Goal: Task Accomplishment & Management: Manage account settings

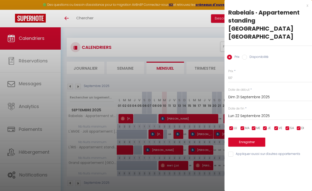
type input "137"
click at [244, 137] on button "Enregistrer" at bounding box center [246, 141] width 37 height 9
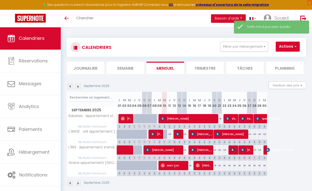
click at [221, 119] on div "138" at bounding box center [219, 118] width 5 height 9
type input "138"
type input "Dim 21 Septembre 2025"
type input "Lun 22 Septembre 2025"
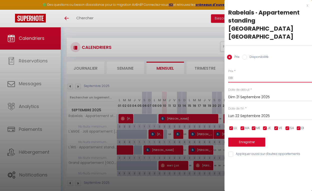
click at [235, 73] on input "138" at bounding box center [270, 77] width 84 height 9
type input "137"
click at [246, 137] on button "Enregistrer" at bounding box center [246, 141] width 37 height 9
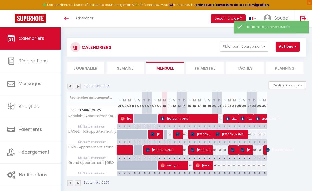
click at [186, 135] on div "125" at bounding box center [184, 133] width 5 height 9
type input "125"
type input "Dim 14 Septembre 2025"
type input "Lun 15 Septembre 2025"
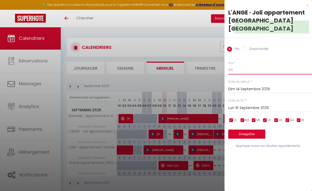
click at [236, 71] on input "125" at bounding box center [270, 69] width 84 height 9
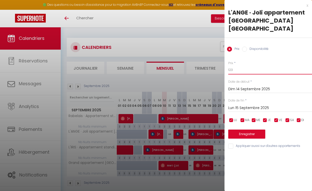
type input "123"
click at [246, 131] on button "Enregistrer" at bounding box center [246, 133] width 37 height 9
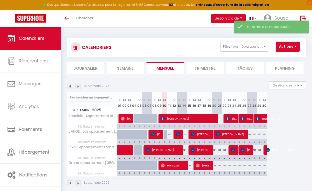
click at [185, 150] on div "124" at bounding box center [184, 149] width 5 height 9
type input "124"
type input "Dim 14 Septembre 2025"
type input "Lun 15 Septembre 2025"
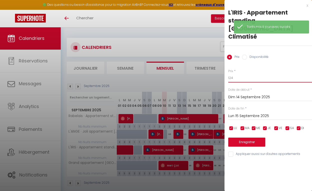
click at [236, 73] on input "124" at bounding box center [270, 77] width 84 height 9
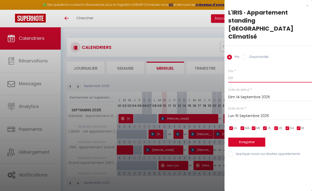
type input "123"
click at [245, 137] on button "Enregistrer" at bounding box center [246, 141] width 37 height 9
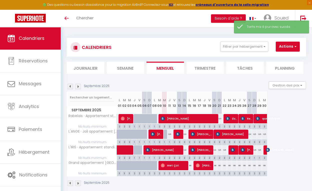
click at [190, 165] on div "89" at bounding box center [189, 165] width 5 height 9
type input "89"
type input "Lun 15 Septembre 2025"
type input "Mar 16 Septembre 2025"
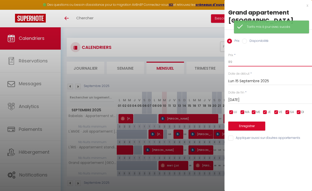
click at [242, 59] on input "89" at bounding box center [270, 61] width 84 height 9
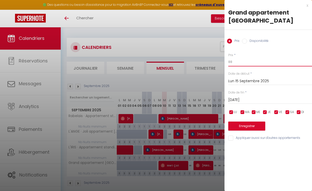
type input "88"
click at [249, 125] on button "Enregistrer" at bounding box center [246, 125] width 37 height 9
